Goal: Transaction & Acquisition: Subscribe to service/newsletter

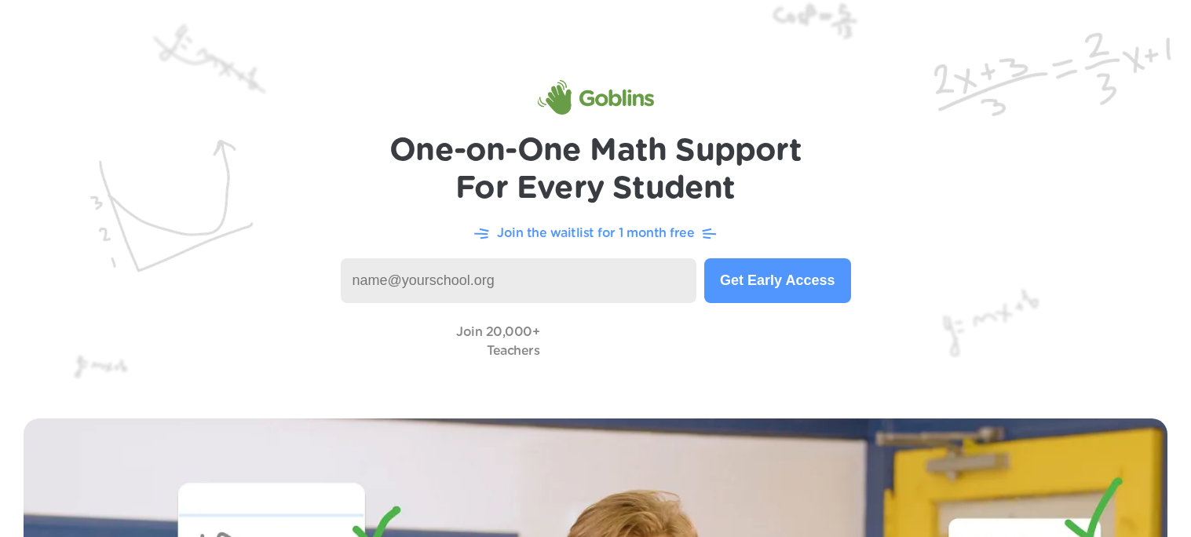
click at [420, 276] on input at bounding box center [519, 280] width 357 height 45
type input "k"
click at [741, 281] on button "Get Early Access" at bounding box center [777, 280] width 146 height 45
